Goal: Use online tool/utility: Utilize a website feature to perform a specific function

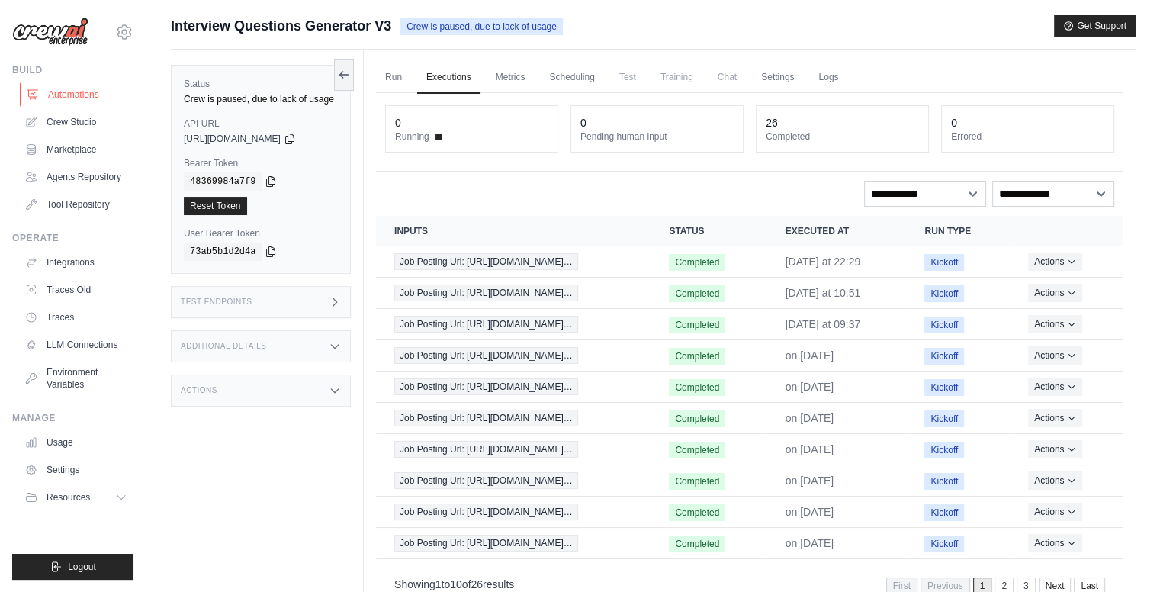
click at [76, 90] on link "Automations" at bounding box center [77, 94] width 115 height 24
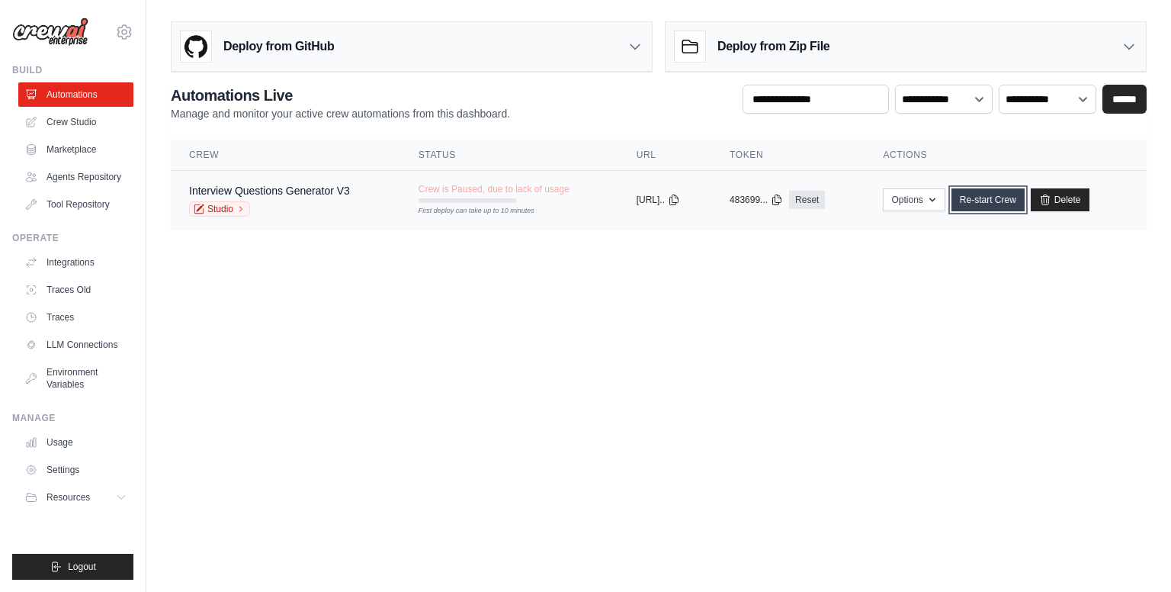
click at [997, 201] on link "Re-start Crew" at bounding box center [988, 199] width 73 height 23
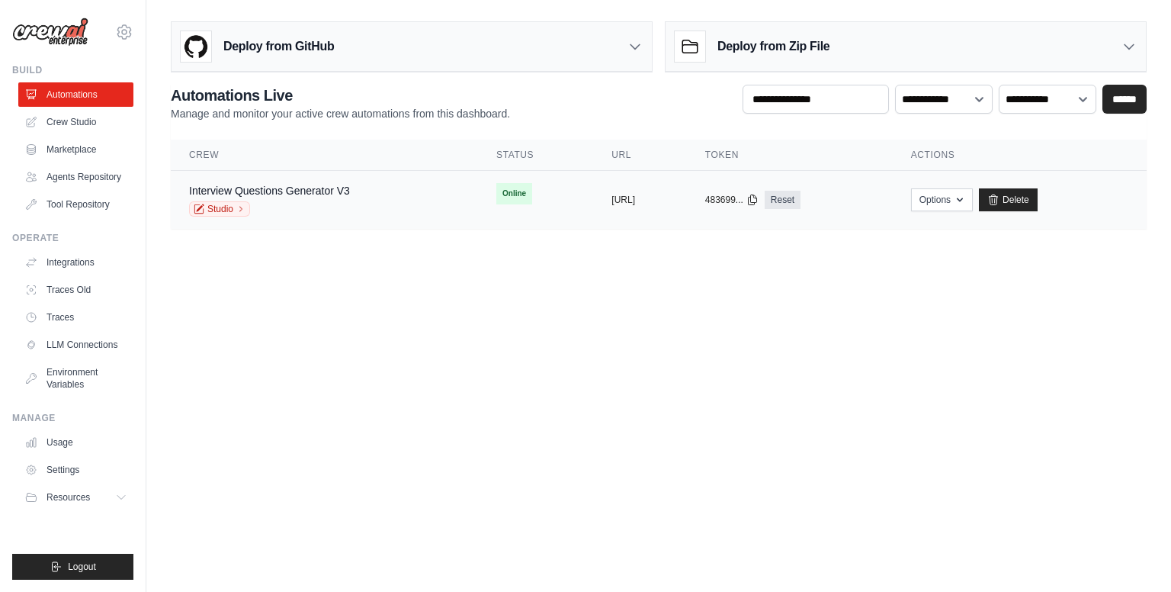
click at [496, 202] on span "Online" at bounding box center [514, 193] width 36 height 21
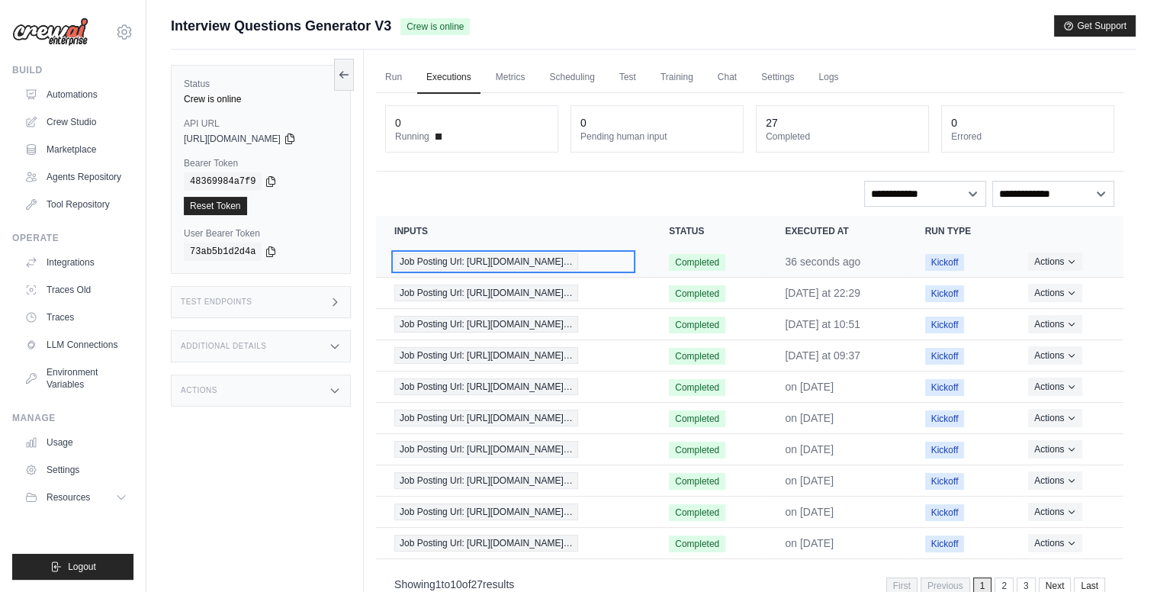
click at [570, 256] on span "Job Posting Url: https://internshala.com/inter…" at bounding box center [486, 261] width 184 height 17
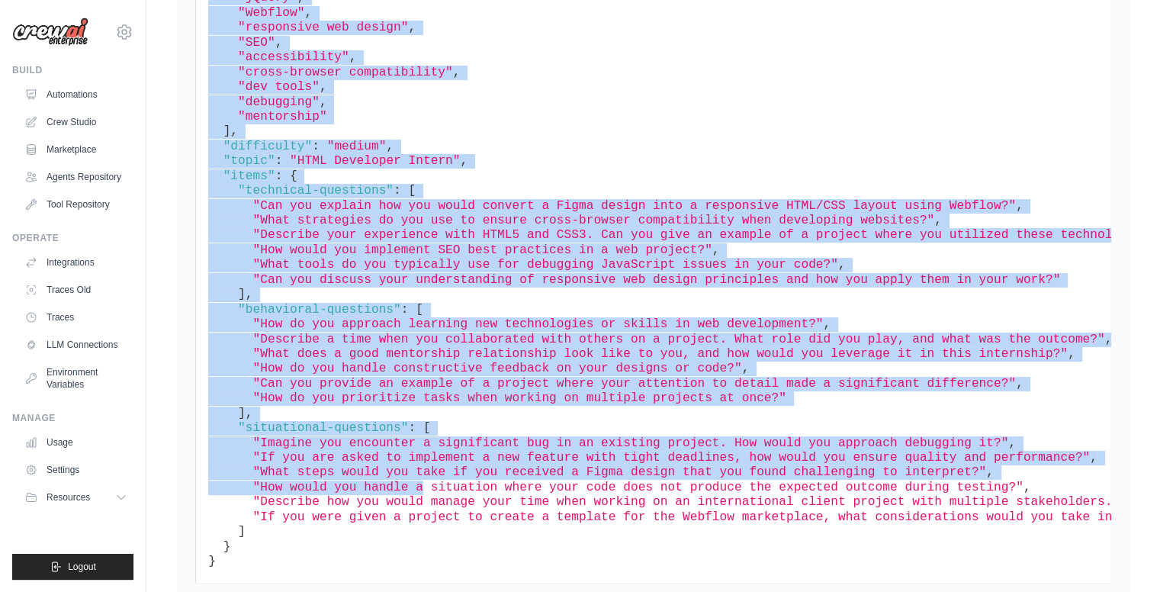
scroll to position [1168, 0]
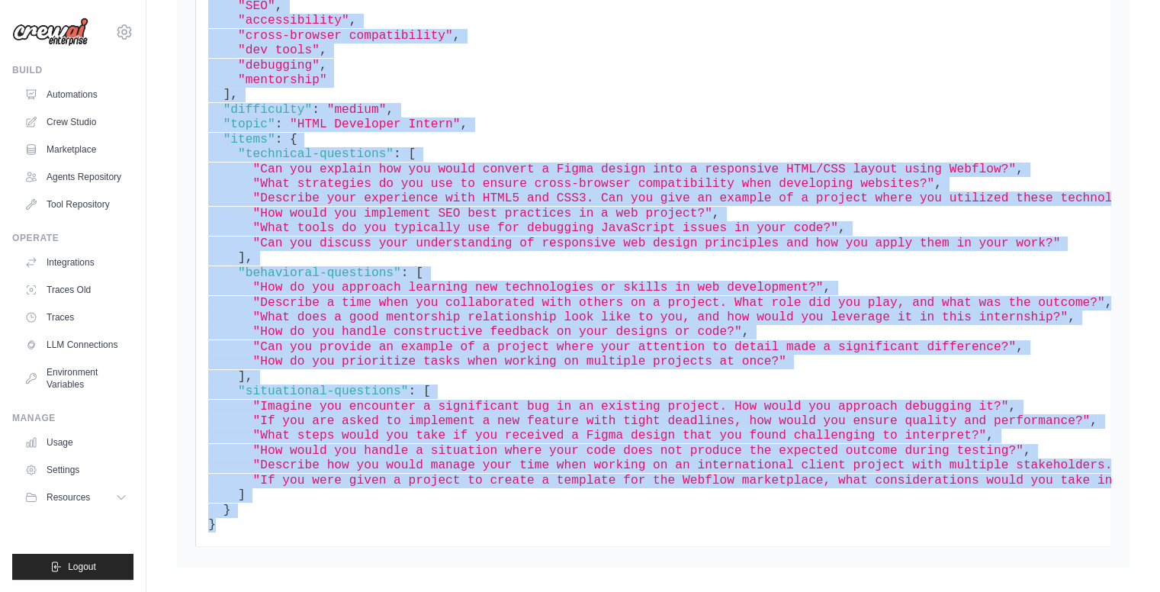
drag, startPoint x: 202, startPoint y: 177, endPoint x: 423, endPoint y: 518, distance: 406.9
click at [423, 518] on pre "{ "expected_keywords" : [ "HTML5" , "CSS3" , "JavaScript" , "jQuery" , "Webflow…" at bounding box center [653, 206] width 916 height 679
copy code "{ "expected_keywords" : [ "HTML5" , "CSS3" , "JavaScript" , "jQuery" , "Webflow…"
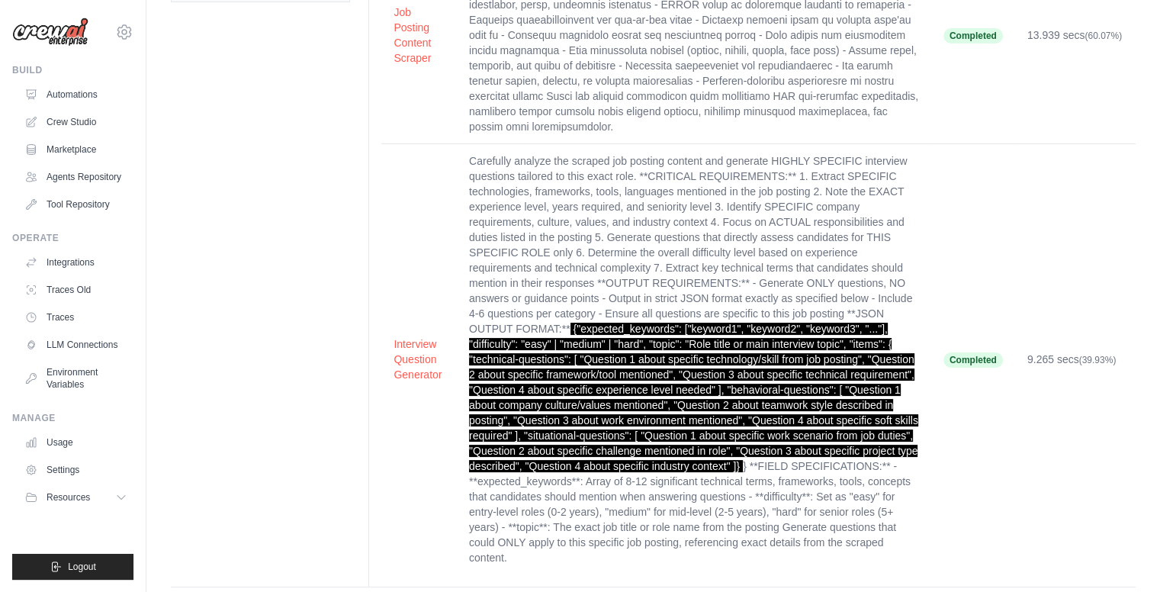
scroll to position [0, 0]
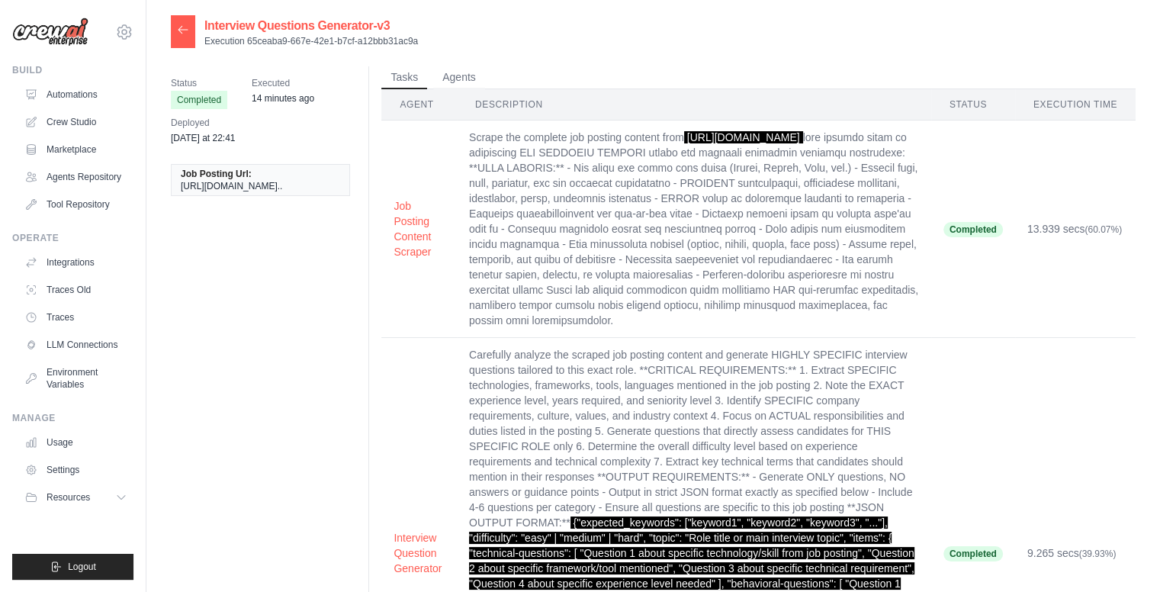
click at [186, 22] on div at bounding box center [183, 31] width 24 height 33
click at [175, 30] on div at bounding box center [183, 31] width 24 height 33
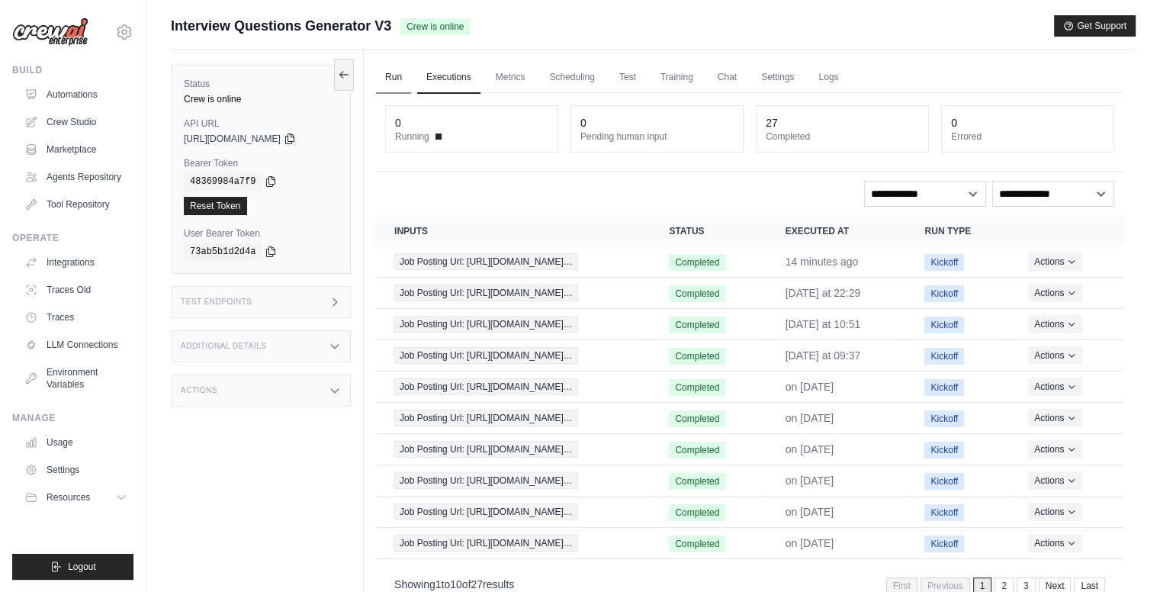
click at [386, 74] on link "Run" at bounding box center [393, 78] width 35 height 32
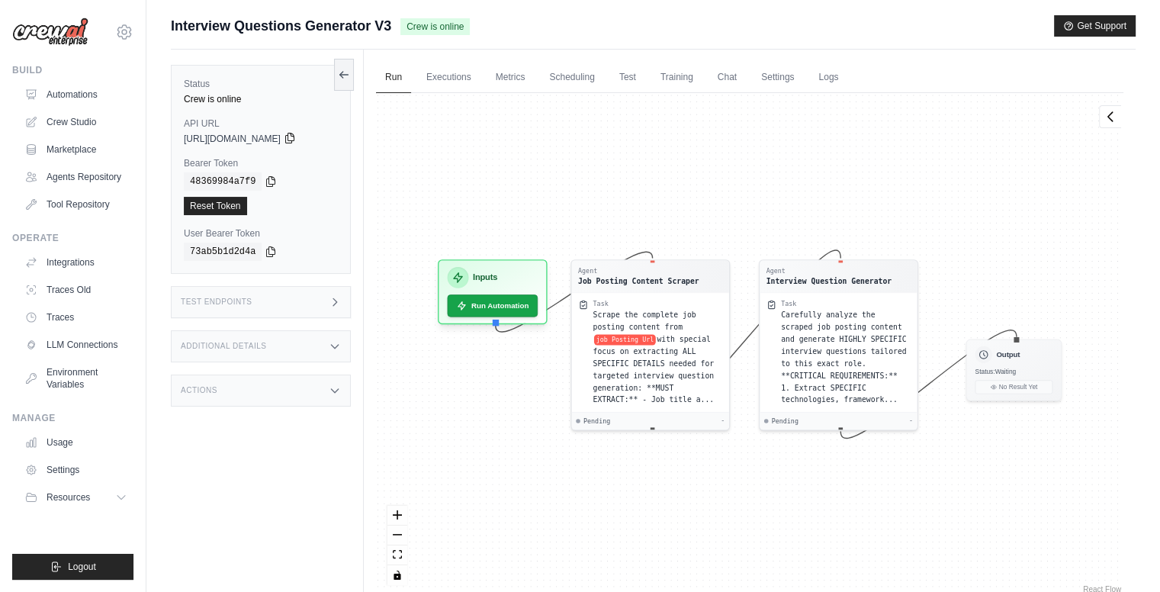
click at [296, 136] on icon at bounding box center [290, 138] width 12 height 12
click at [830, 74] on link "Logs" at bounding box center [828, 78] width 38 height 32
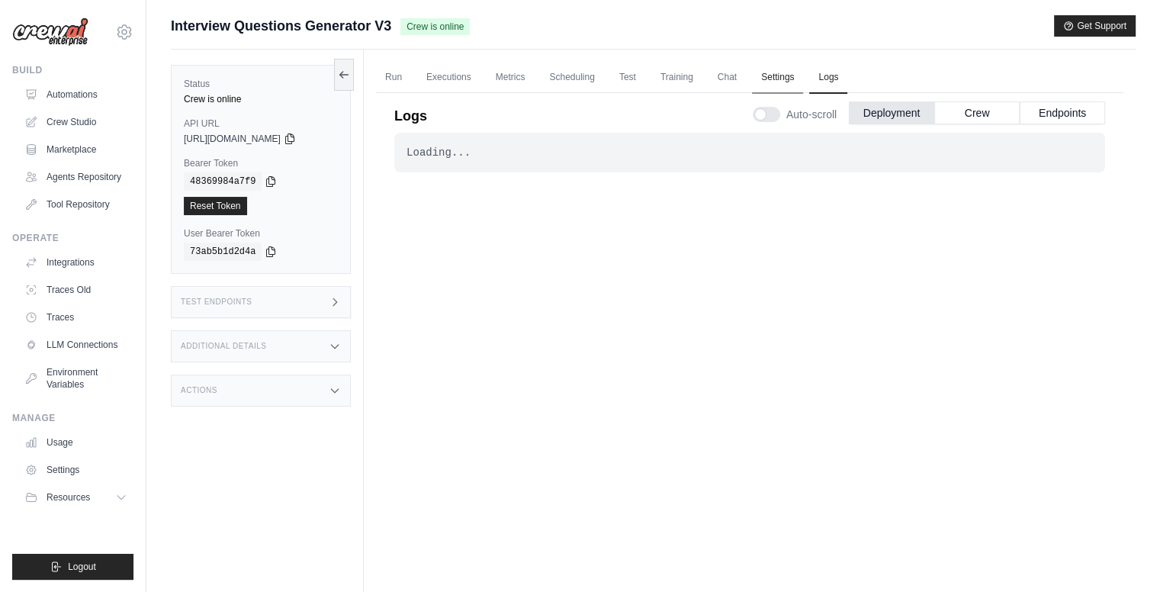
click at [774, 90] on div "Auto-scroll Deployment Crew Endpoints" at bounding box center [929, 111] width 352 height 43
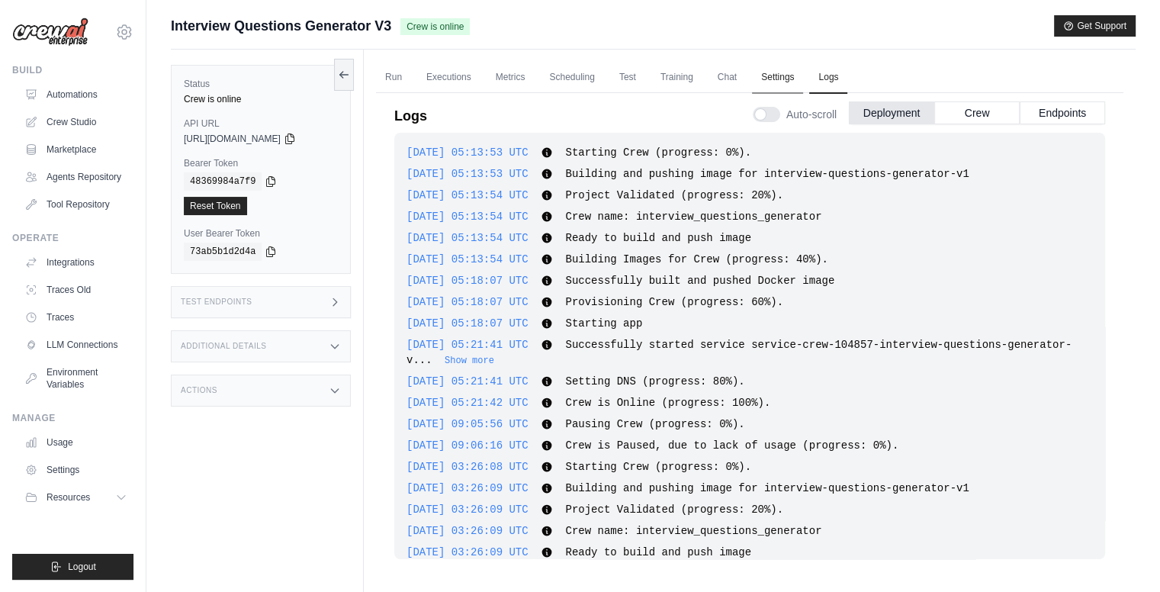
click at [774, 74] on link "Settings" at bounding box center [777, 78] width 51 height 32
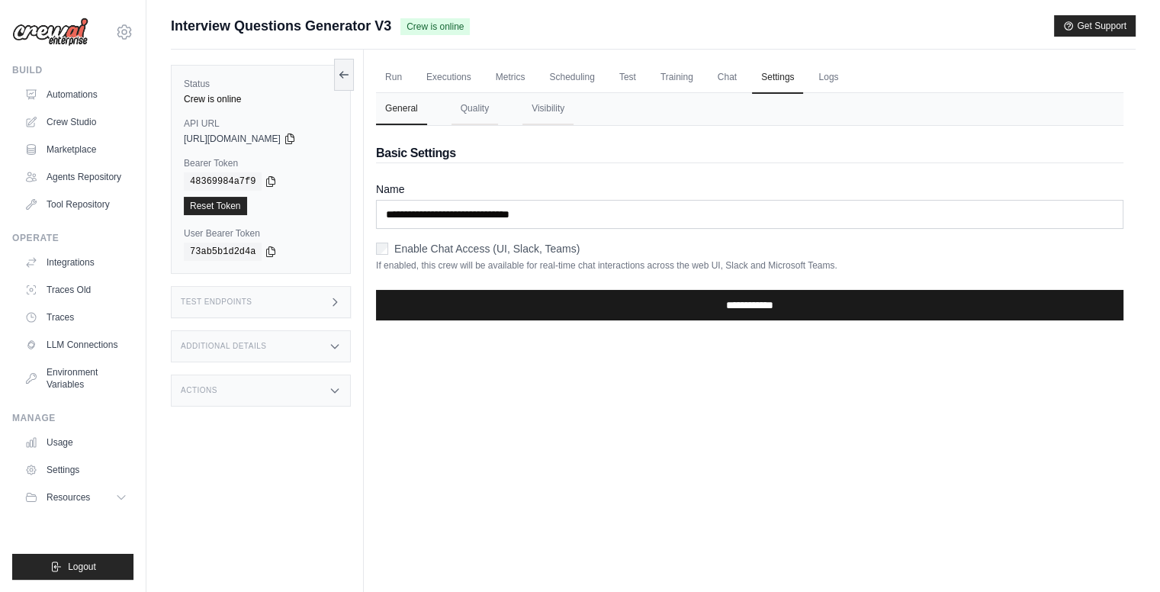
click at [685, 309] on input "**********" at bounding box center [749, 305] width 747 height 30
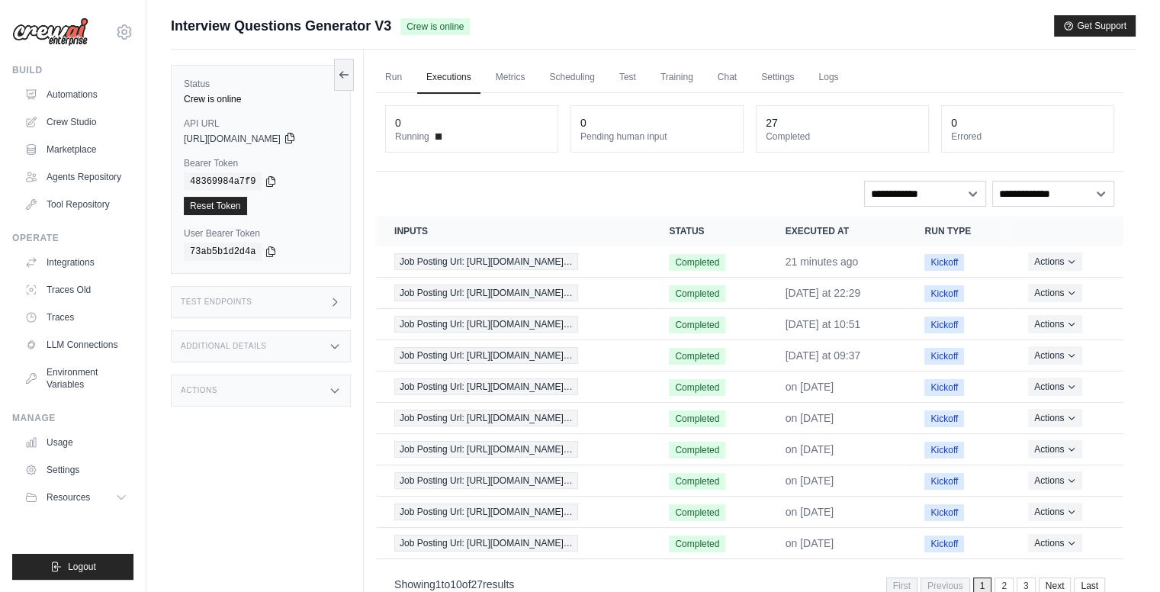
click at [296, 138] on icon at bounding box center [290, 138] width 12 height 12
click at [233, 205] on link "Reset Token" at bounding box center [215, 206] width 63 height 18
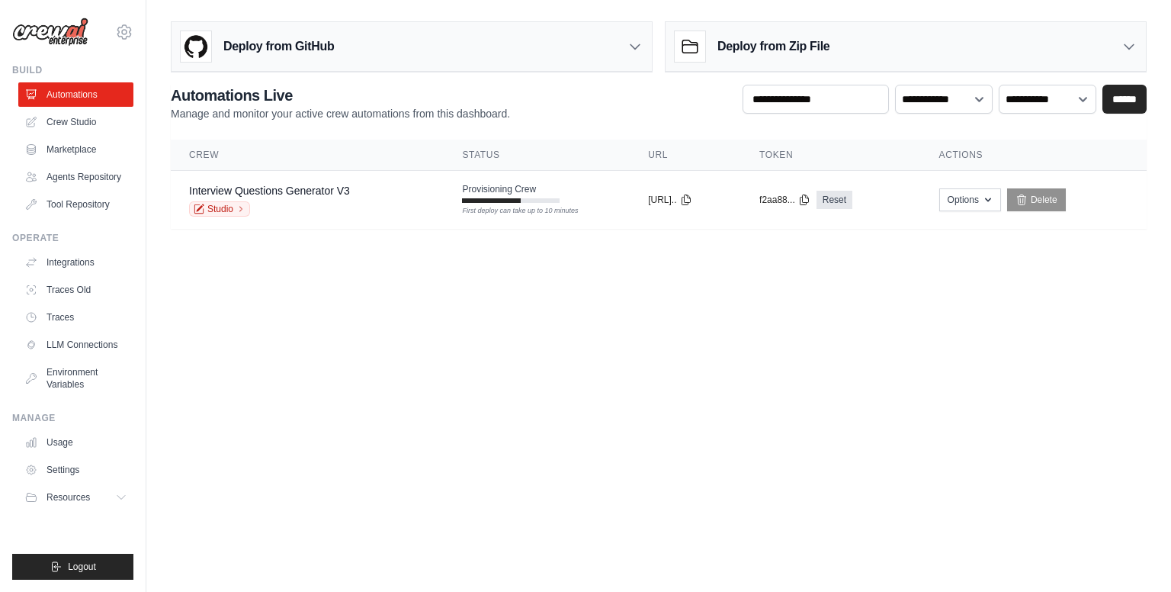
click at [384, 184] on div "Interview Questions Generator V3 Studio" at bounding box center [307, 200] width 236 height 34
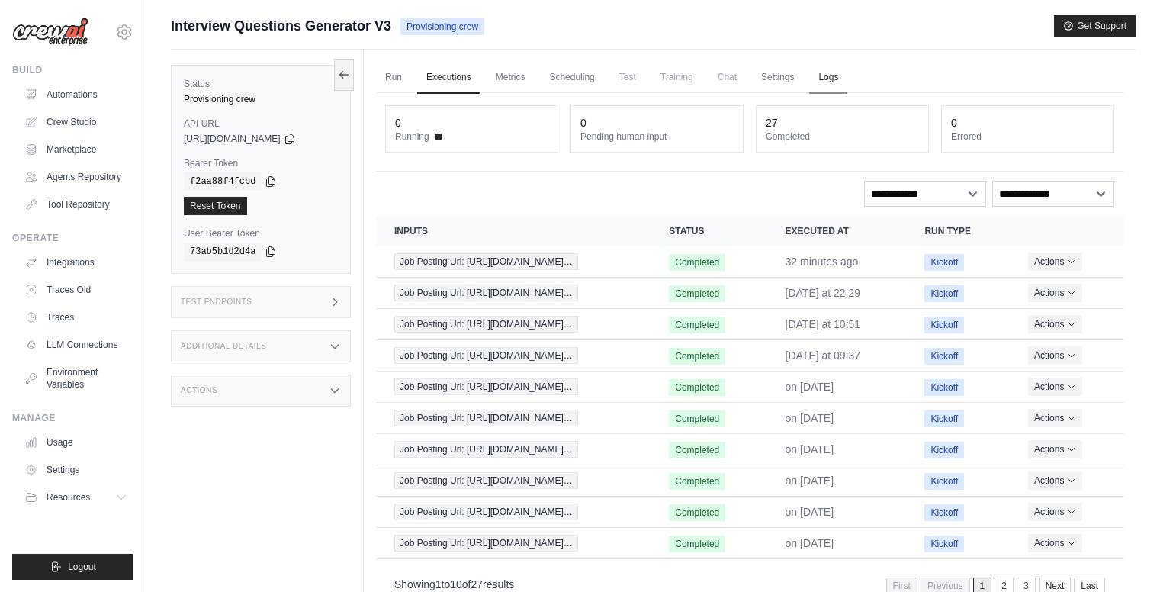
click at [824, 77] on link "Logs" at bounding box center [828, 78] width 38 height 32
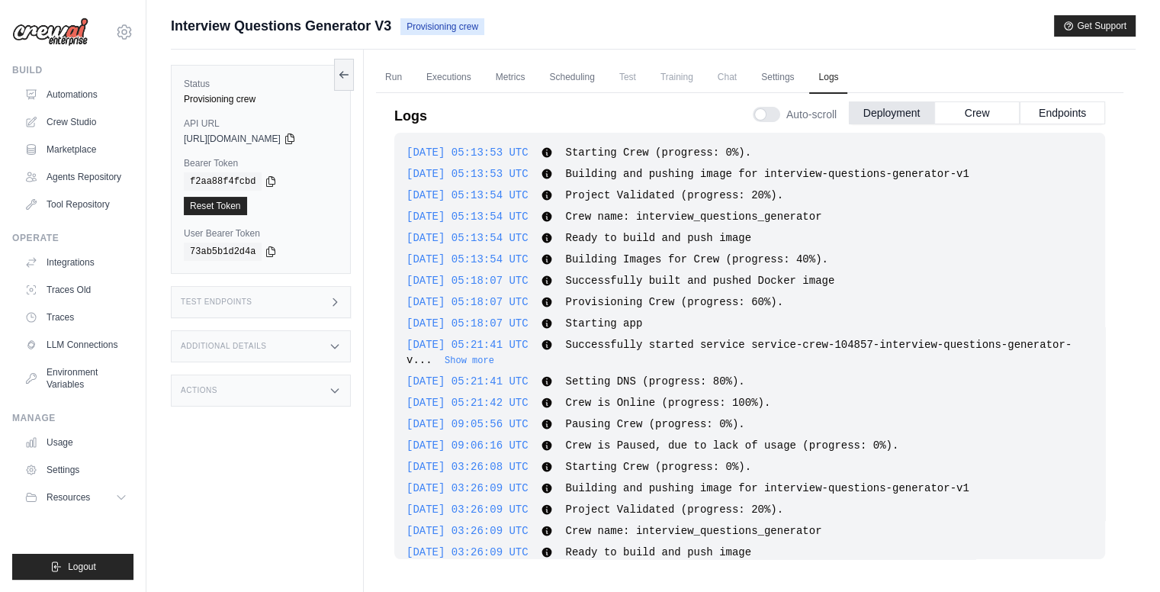
scroll to position [3880, 0]
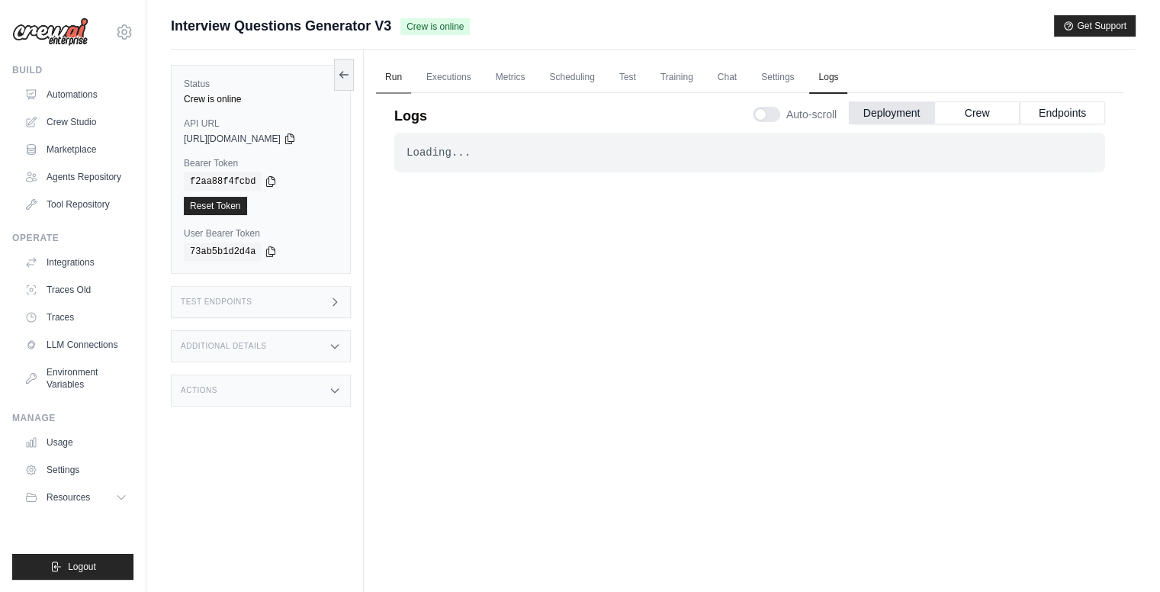
click at [387, 85] on link "Run" at bounding box center [393, 78] width 35 height 32
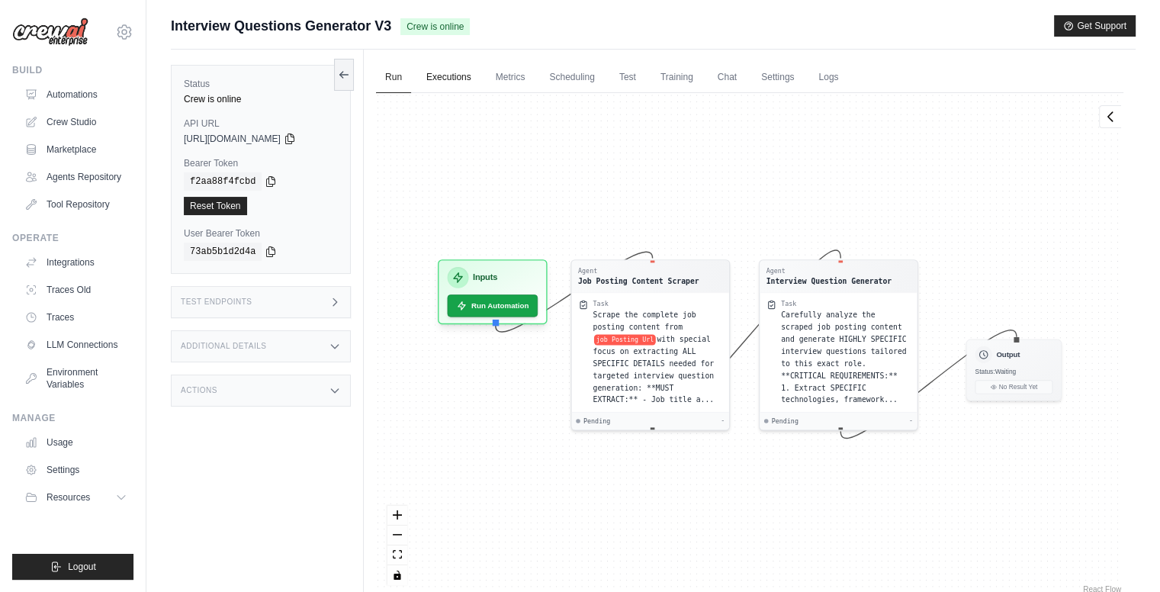
click at [426, 83] on link "Executions" at bounding box center [448, 78] width 63 height 32
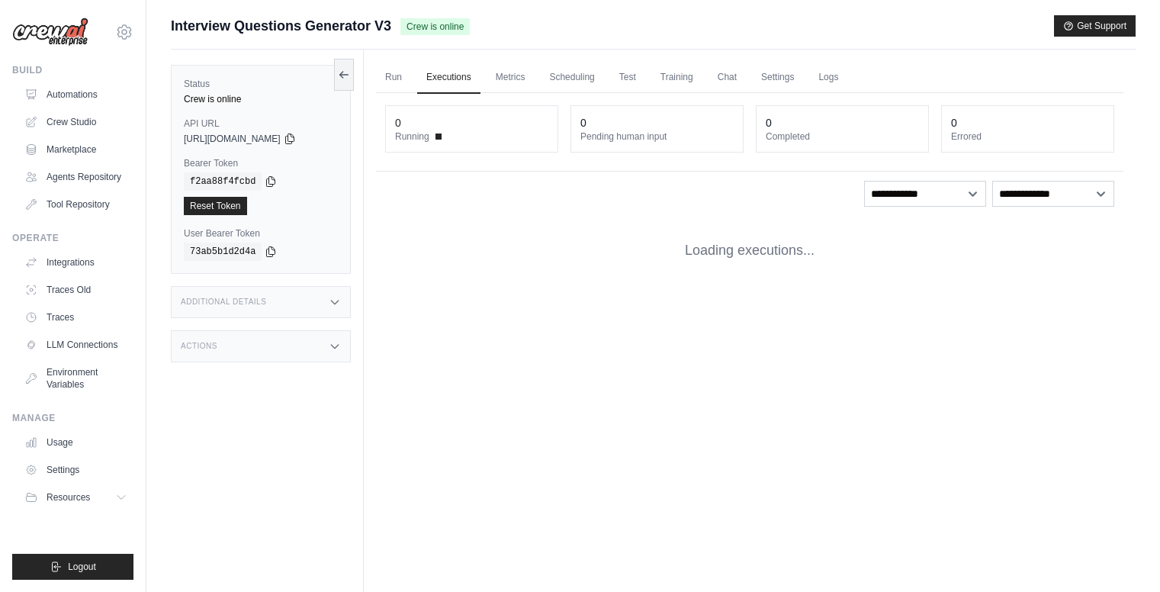
click at [773, 74] on link "Settings" at bounding box center [777, 78] width 51 height 32
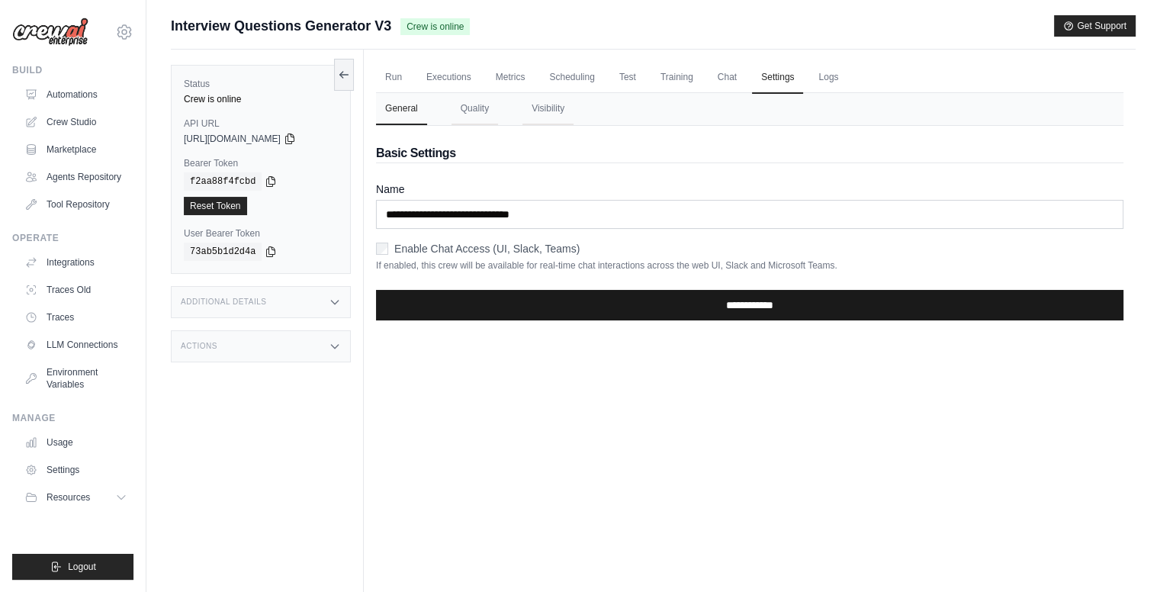
click at [683, 313] on input "**********" at bounding box center [749, 305] width 747 height 30
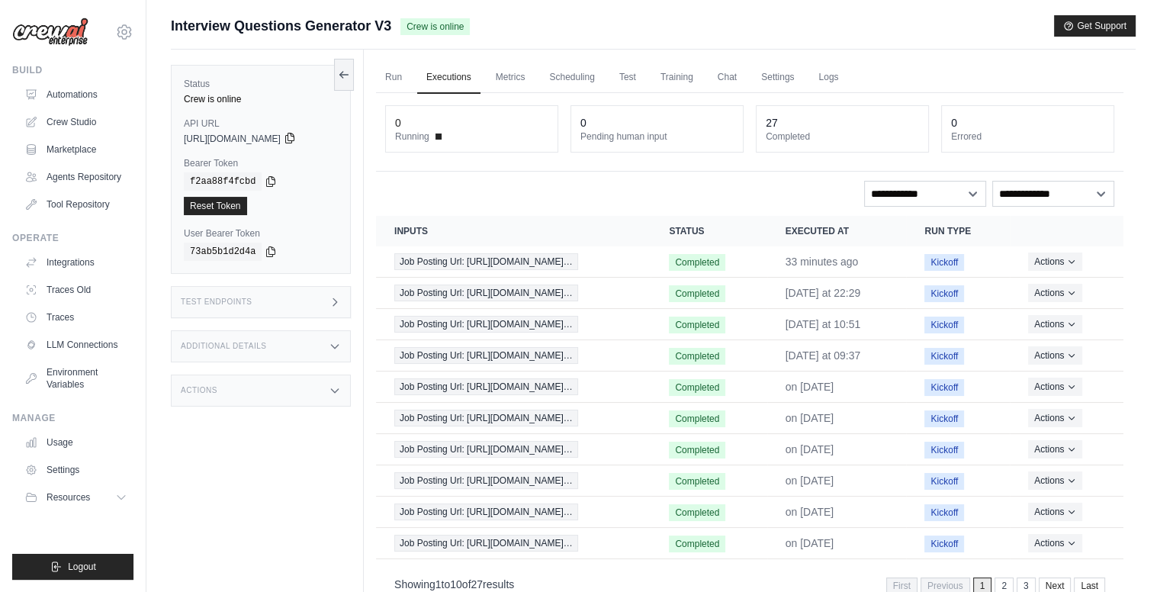
click at [294, 135] on icon at bounding box center [289, 138] width 8 height 10
click at [265, 183] on icon at bounding box center [271, 181] width 12 height 12
click at [85, 89] on link "Automations" at bounding box center [77, 94] width 115 height 24
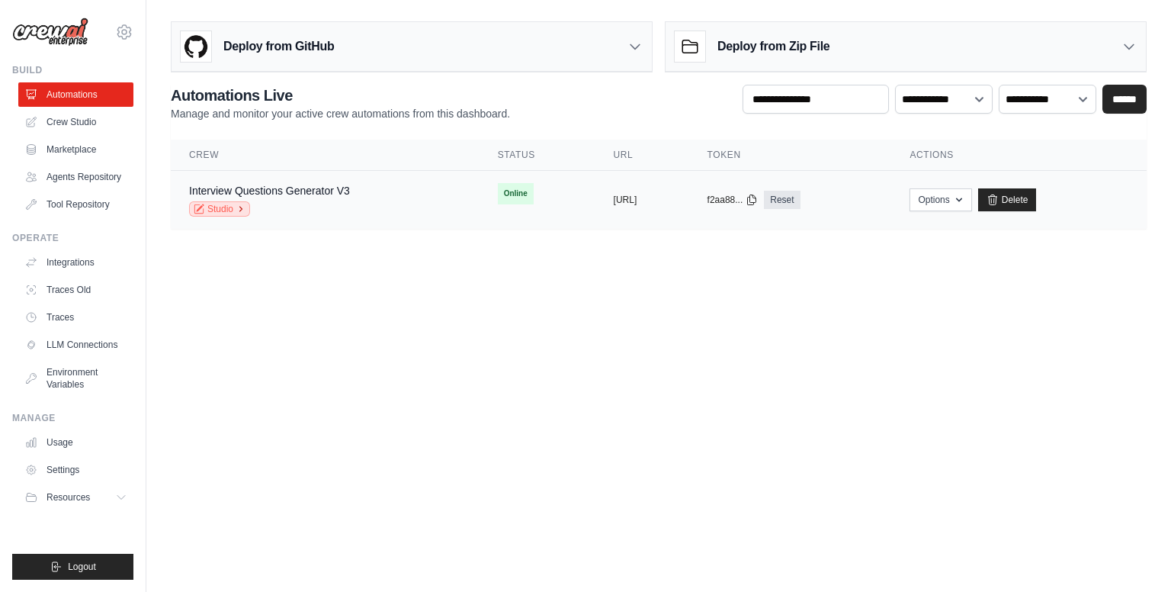
click at [226, 210] on link "Studio" at bounding box center [219, 208] width 61 height 15
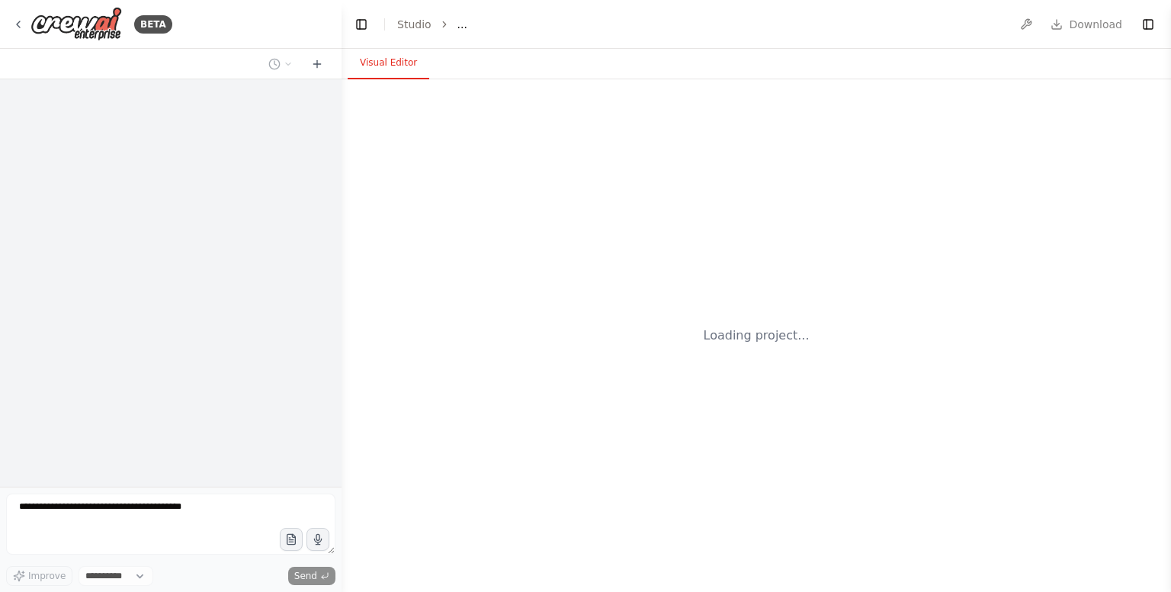
select select "****"
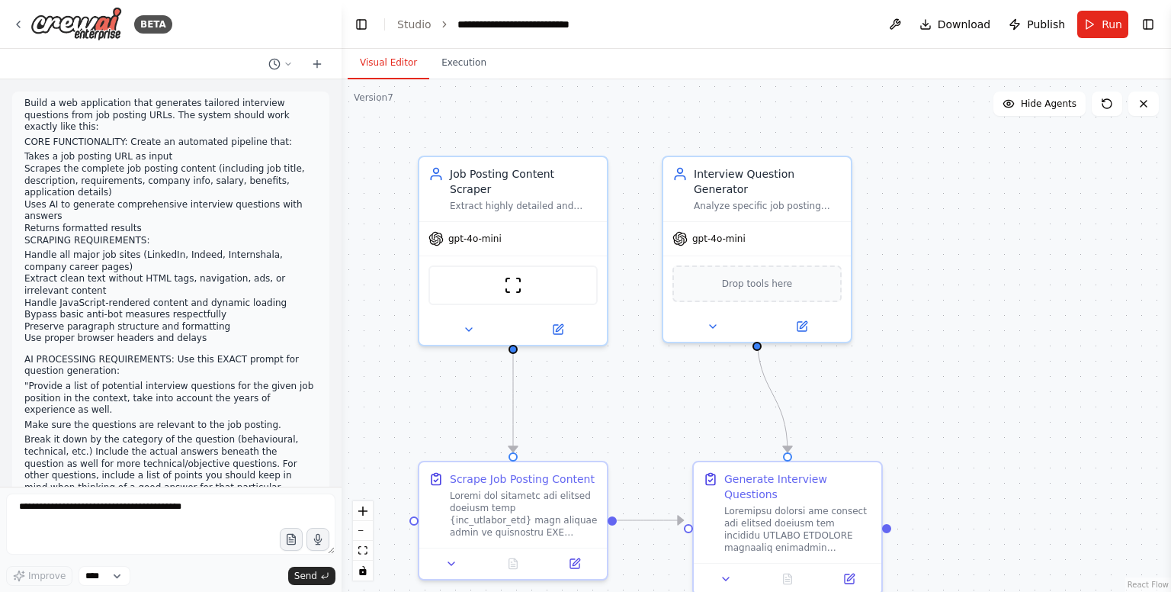
scroll to position [17168, 0]
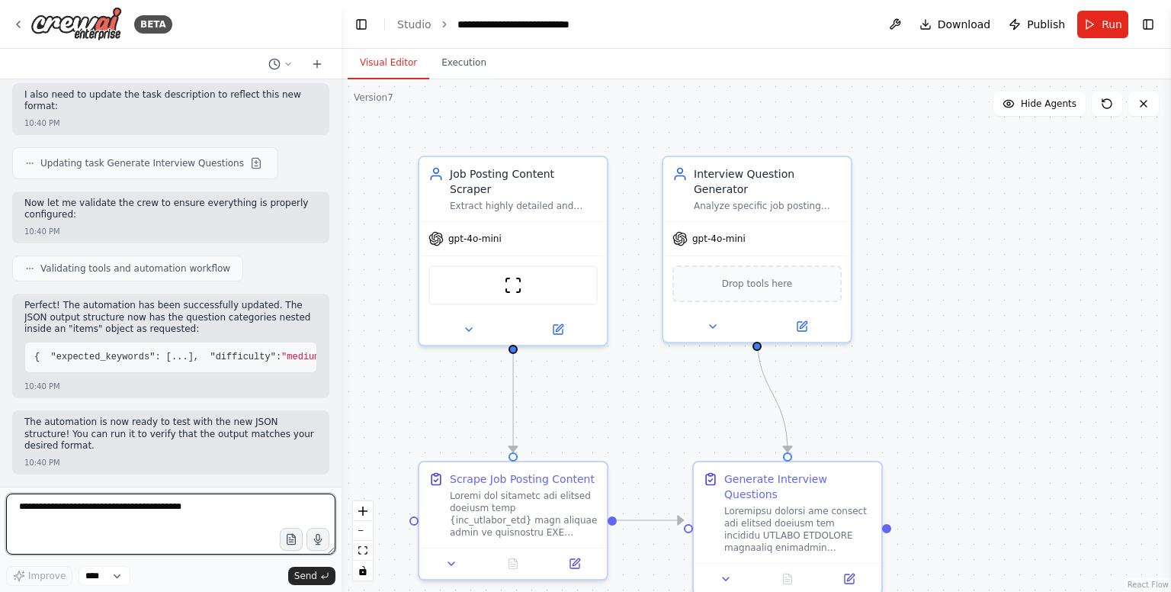
click at [210, 514] on textarea at bounding box center [170, 523] width 329 height 61
paste textarea "**********"
type textarea "**********"
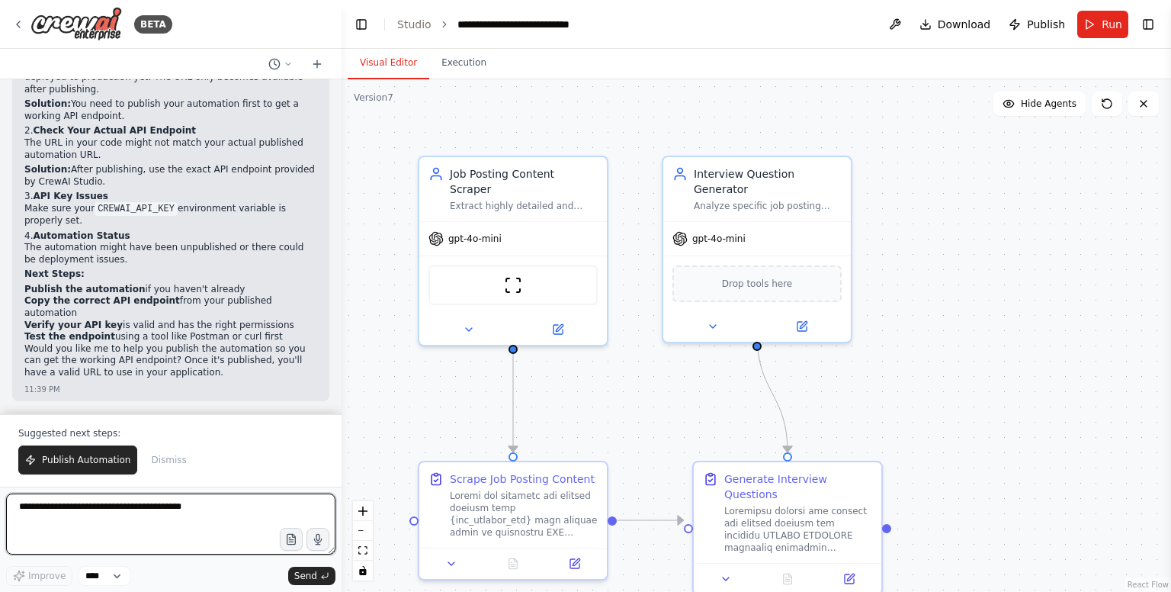
scroll to position [17880, 0]
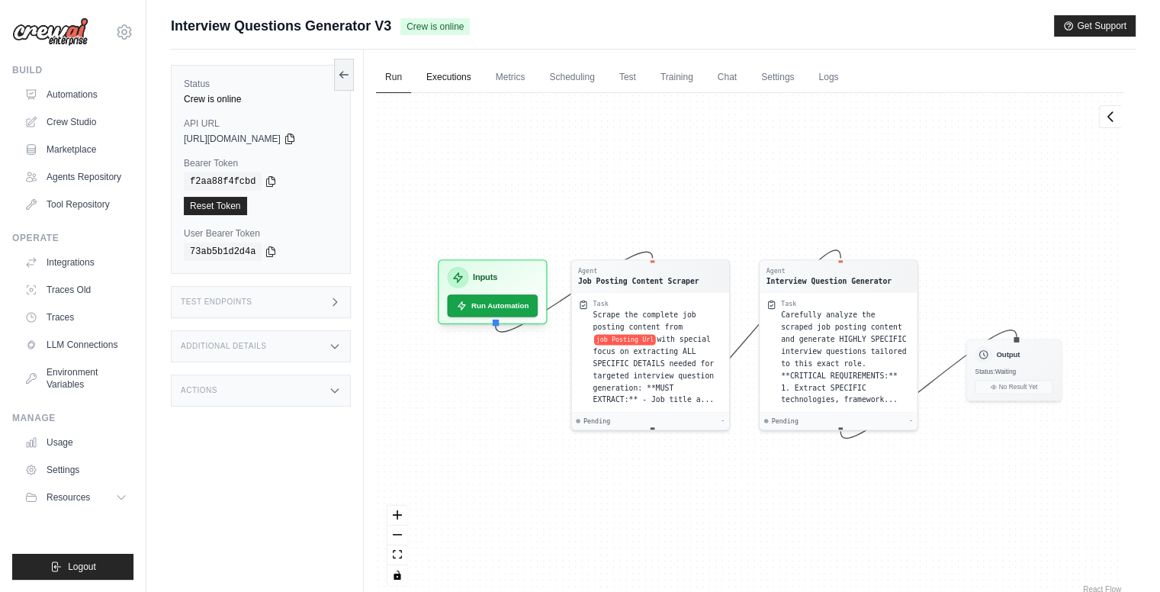
click at [461, 75] on link "Executions" at bounding box center [448, 78] width 63 height 32
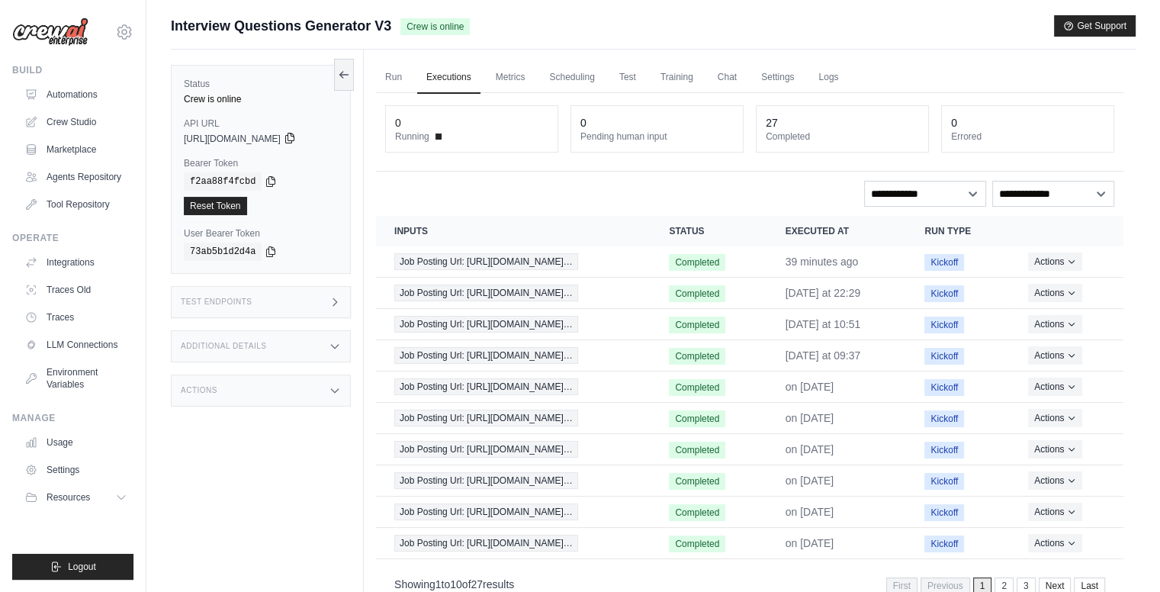
click at [296, 139] on icon at bounding box center [290, 138] width 12 height 12
click at [296, 138] on icon at bounding box center [290, 138] width 12 height 12
